Goal: Entertainment & Leisure: Consume media (video, audio)

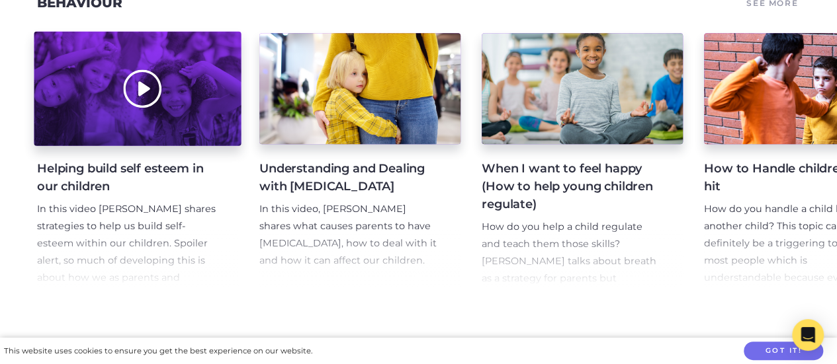
click at [128, 123] on div at bounding box center [137, 89] width 207 height 114
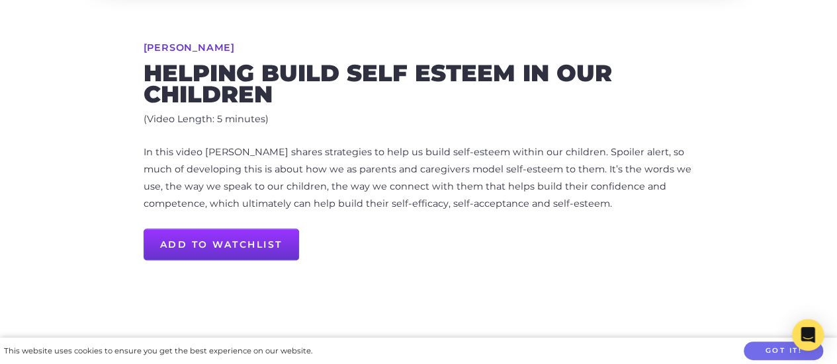
scroll to position [494, 0]
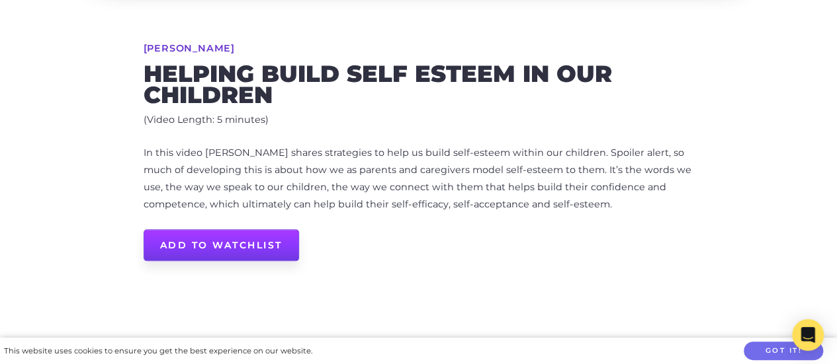
click at [241, 250] on link "Add to Watchlist" at bounding box center [221, 246] width 155 height 32
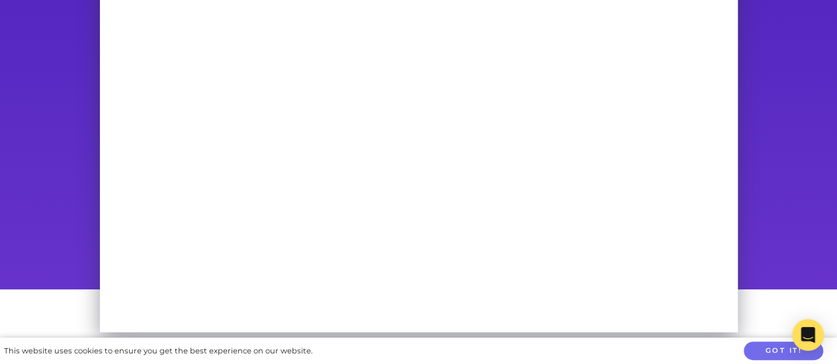
scroll to position [116, 0]
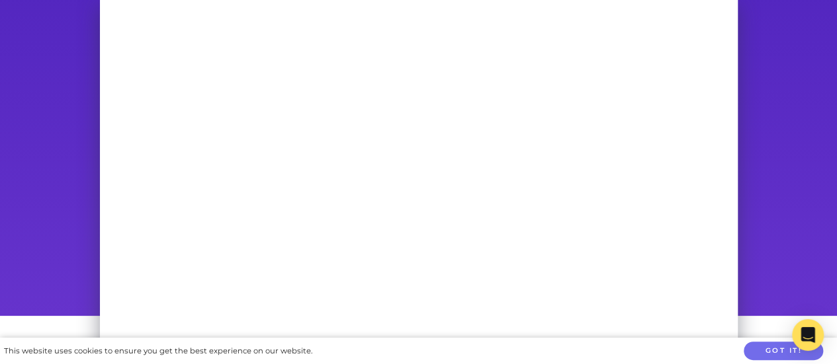
click at [62, 229] on div at bounding box center [418, 153] width 837 height 326
